Goal: Task Accomplishment & Management: Manage account settings

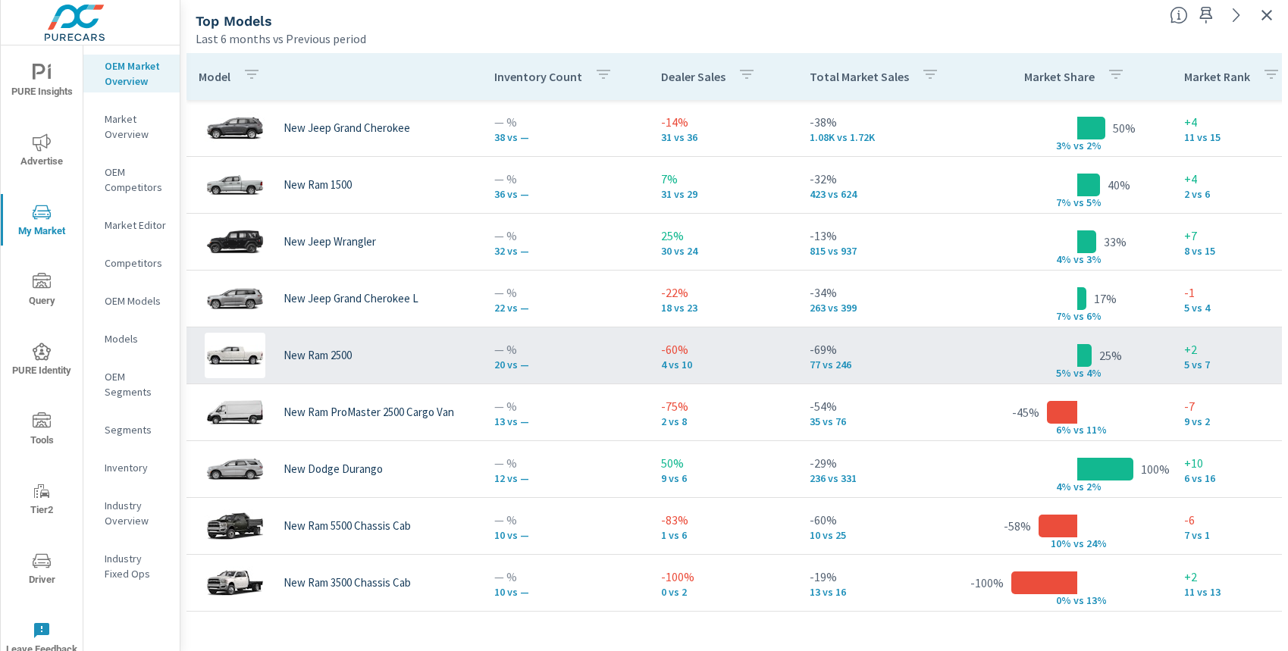
scroll to position [177, 0]
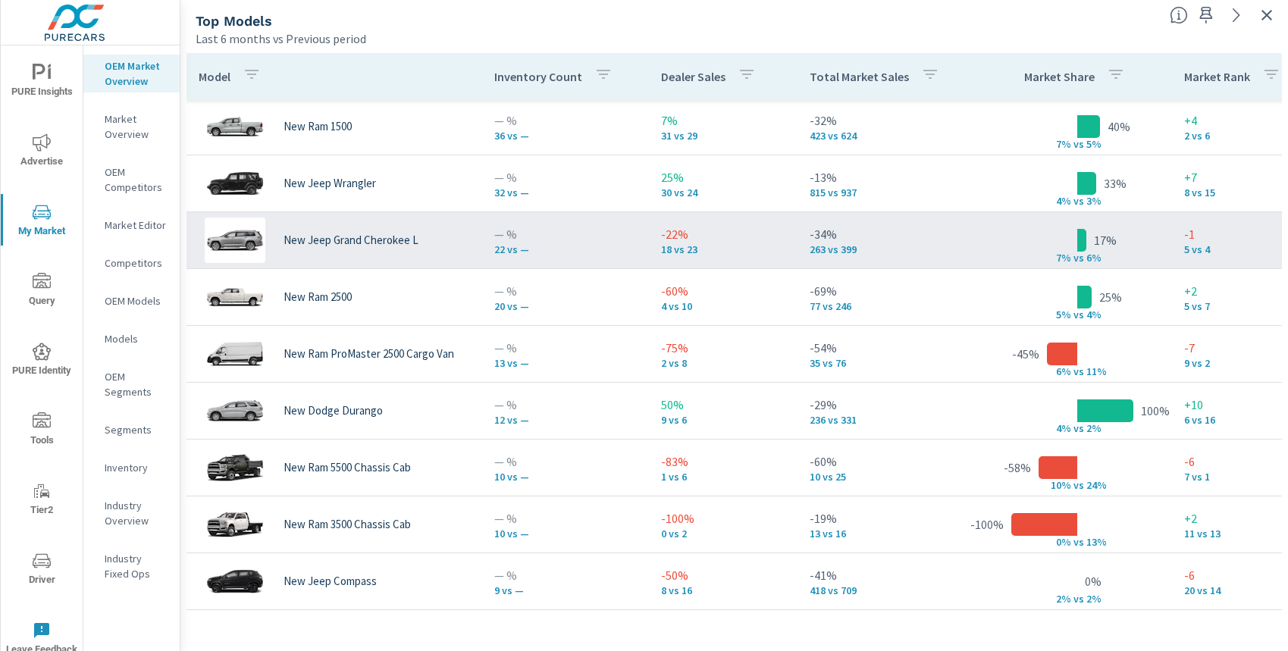
scroll to position [91, 0]
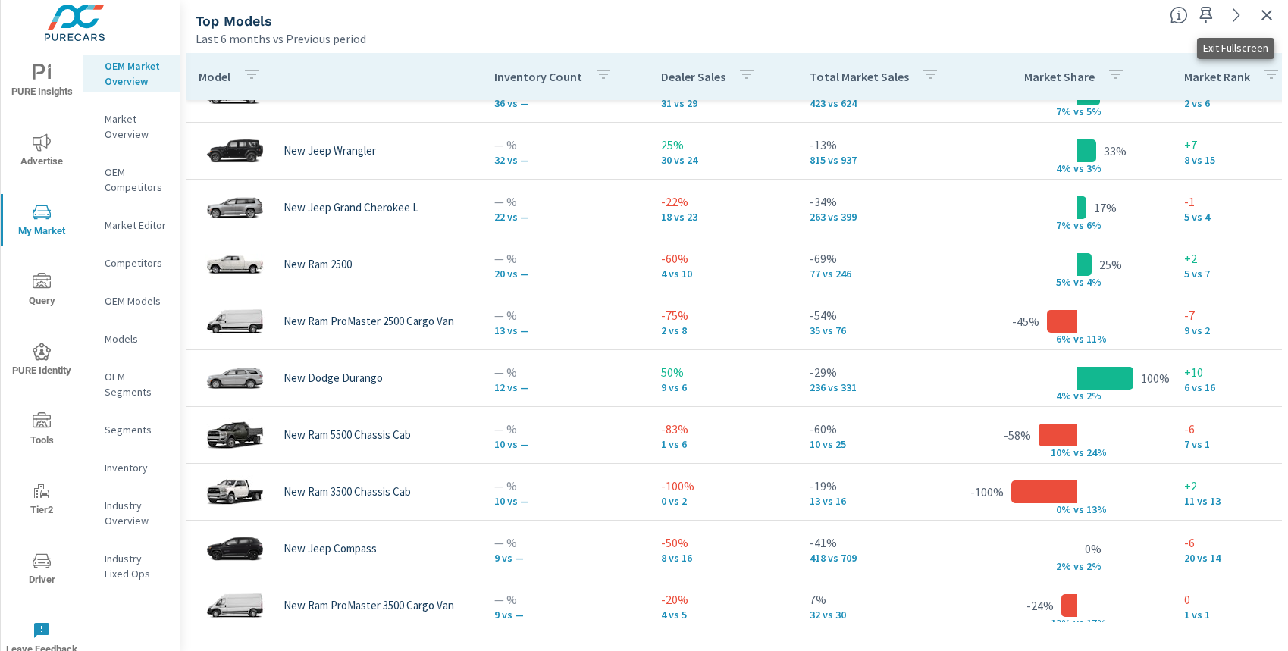
click at [1264, 20] on icon "button" at bounding box center [1267, 15] width 18 height 18
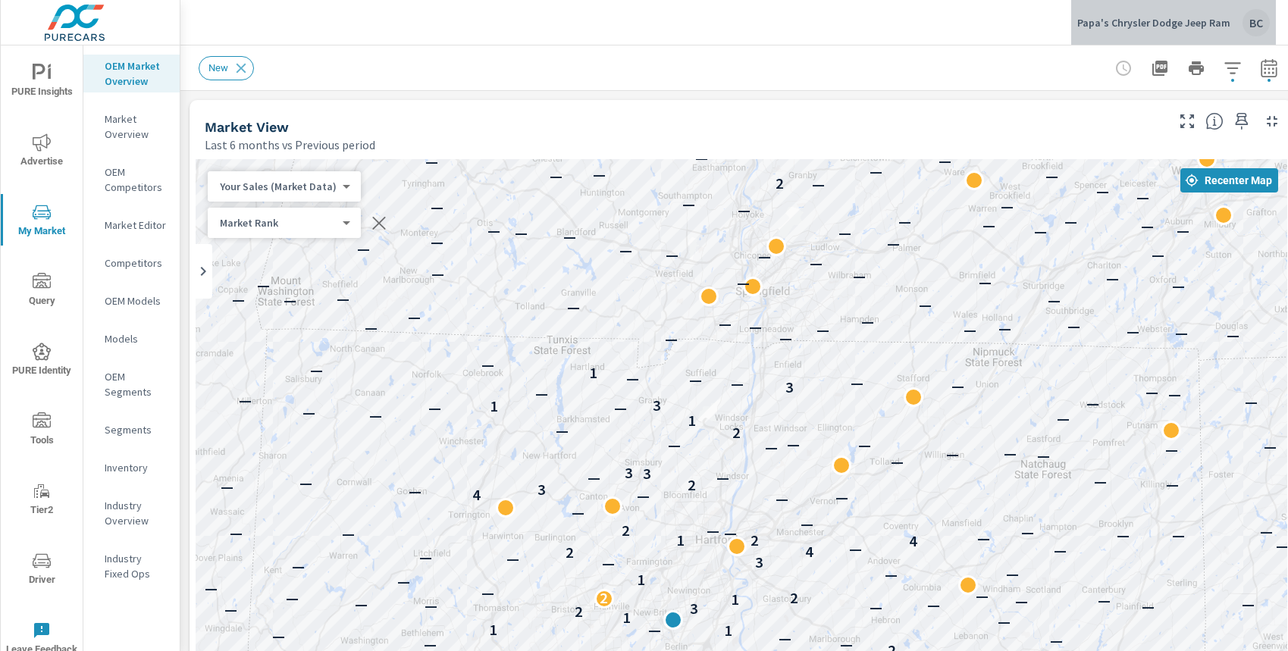
click at [1196, 22] on p "Papa's Chrysler Dodge Jeep Ram" at bounding box center [1153, 23] width 153 height 14
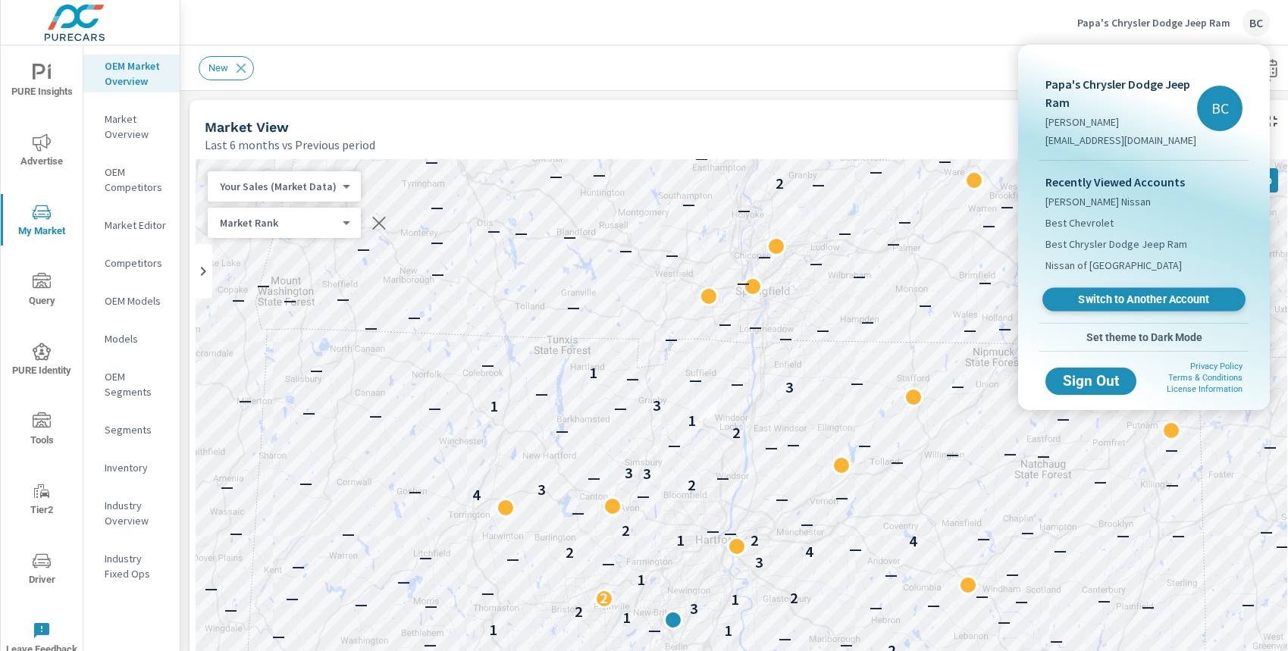
click at [1134, 303] on span "Switch to Another Account" at bounding box center [1144, 300] width 186 height 14
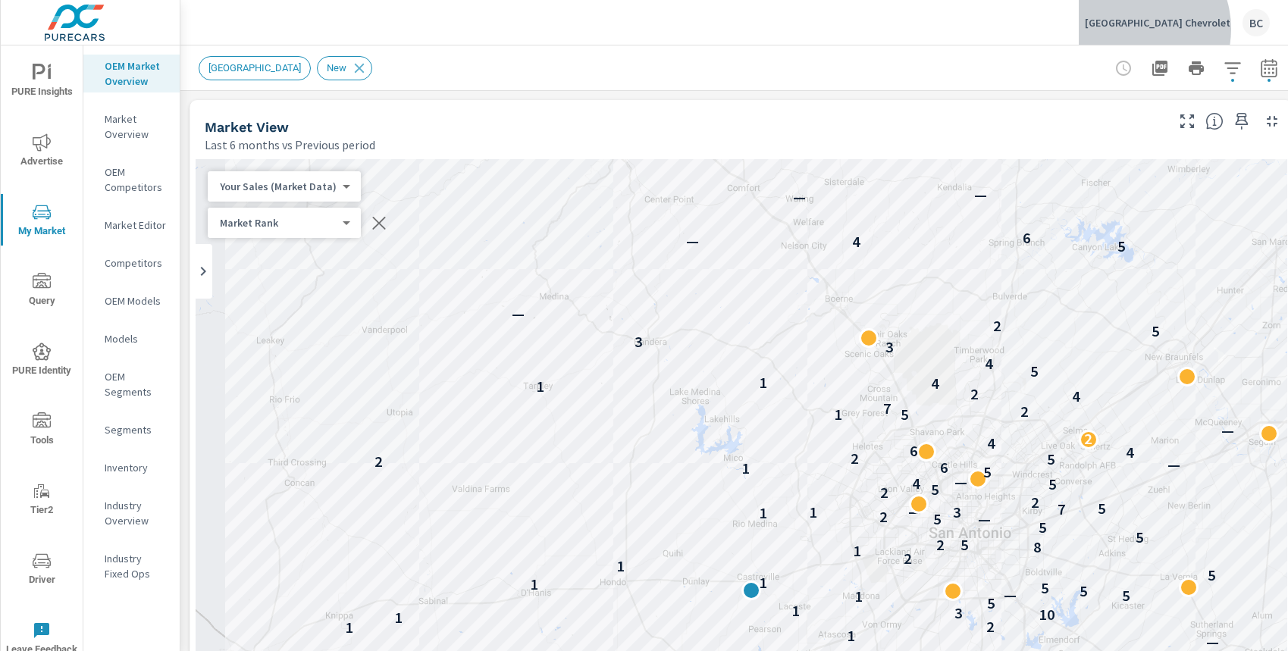
click at [1180, 29] on p "North Park Chevrolet" at bounding box center [1158, 23] width 146 height 14
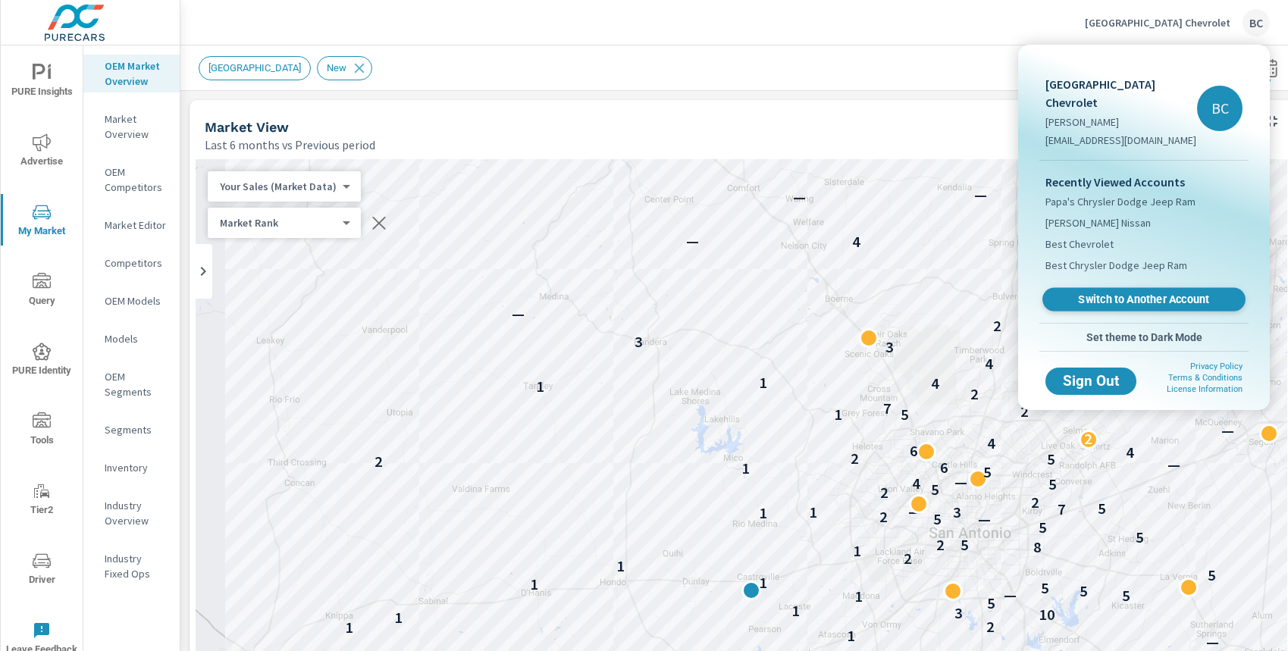
click at [1130, 293] on span "Switch to Another Account" at bounding box center [1144, 300] width 186 height 14
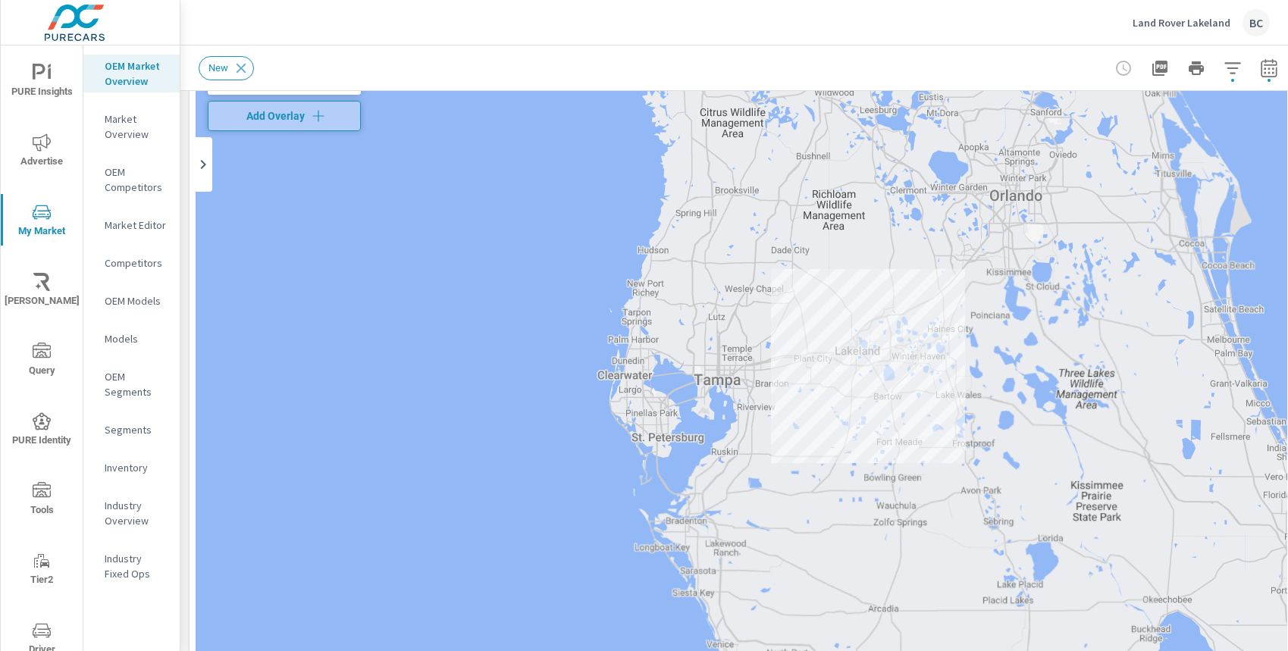
scroll to position [111, 0]
